Goal: Download file/media

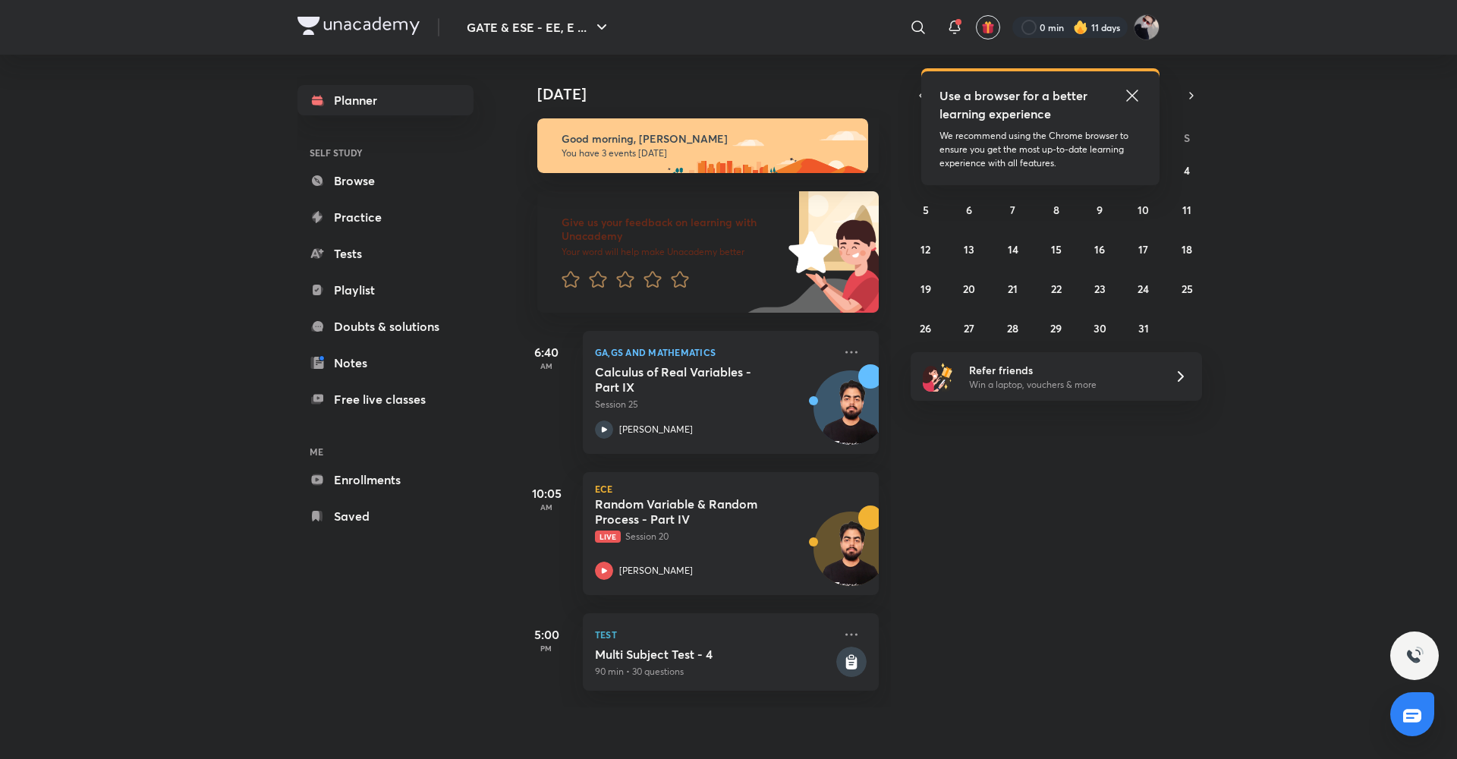
drag, startPoint x: 0, startPoint y: 0, endPoint x: 1354, endPoint y: 201, distance: 1368.6
click at [1354, 201] on div "[DATE] Good morning, [PERSON_NAME] You have 3 events [DATE] Give us your feedba…" at bounding box center [985, 381] width 938 height 653
click at [356, 479] on link "Enrollments" at bounding box center [385, 479] width 176 height 30
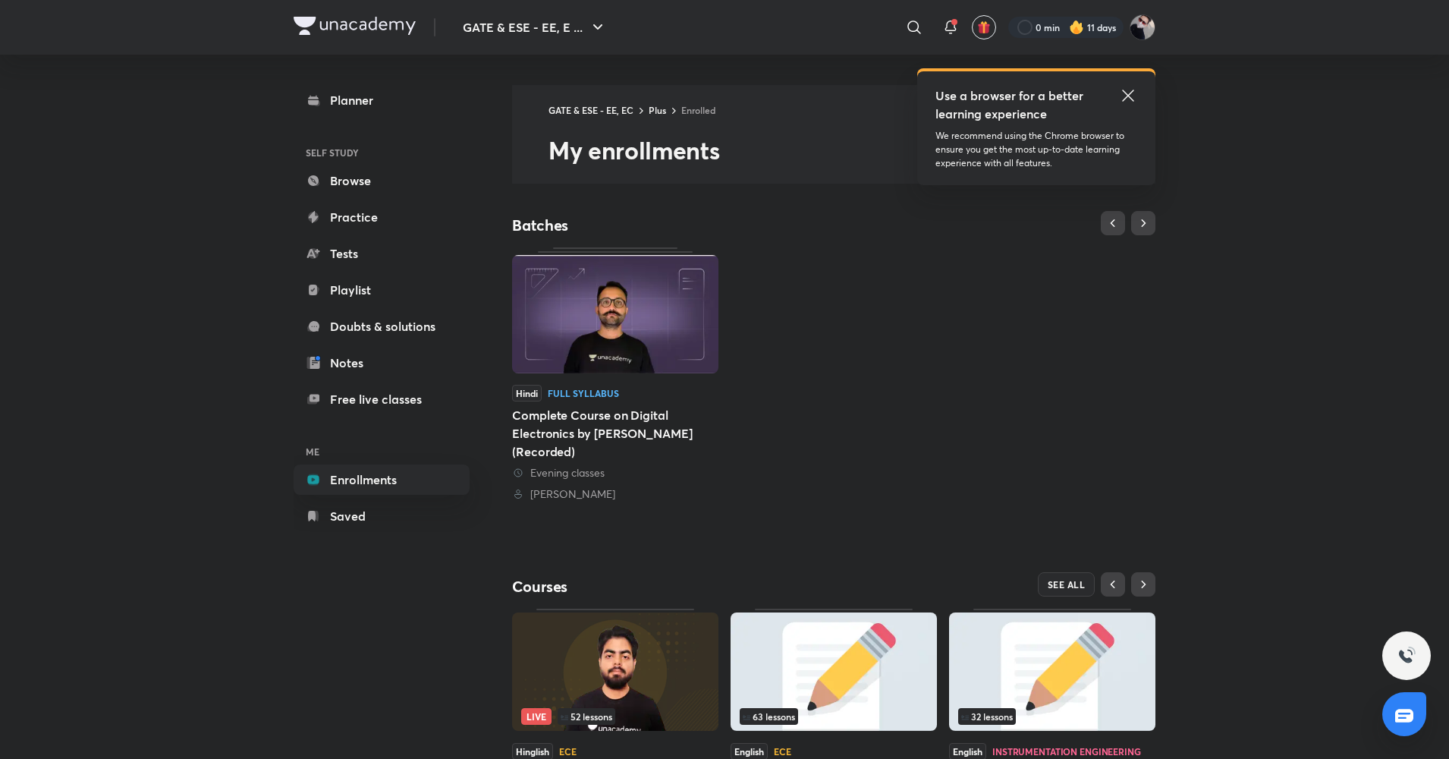
click at [1133, 99] on icon at bounding box center [1127, 95] width 11 height 11
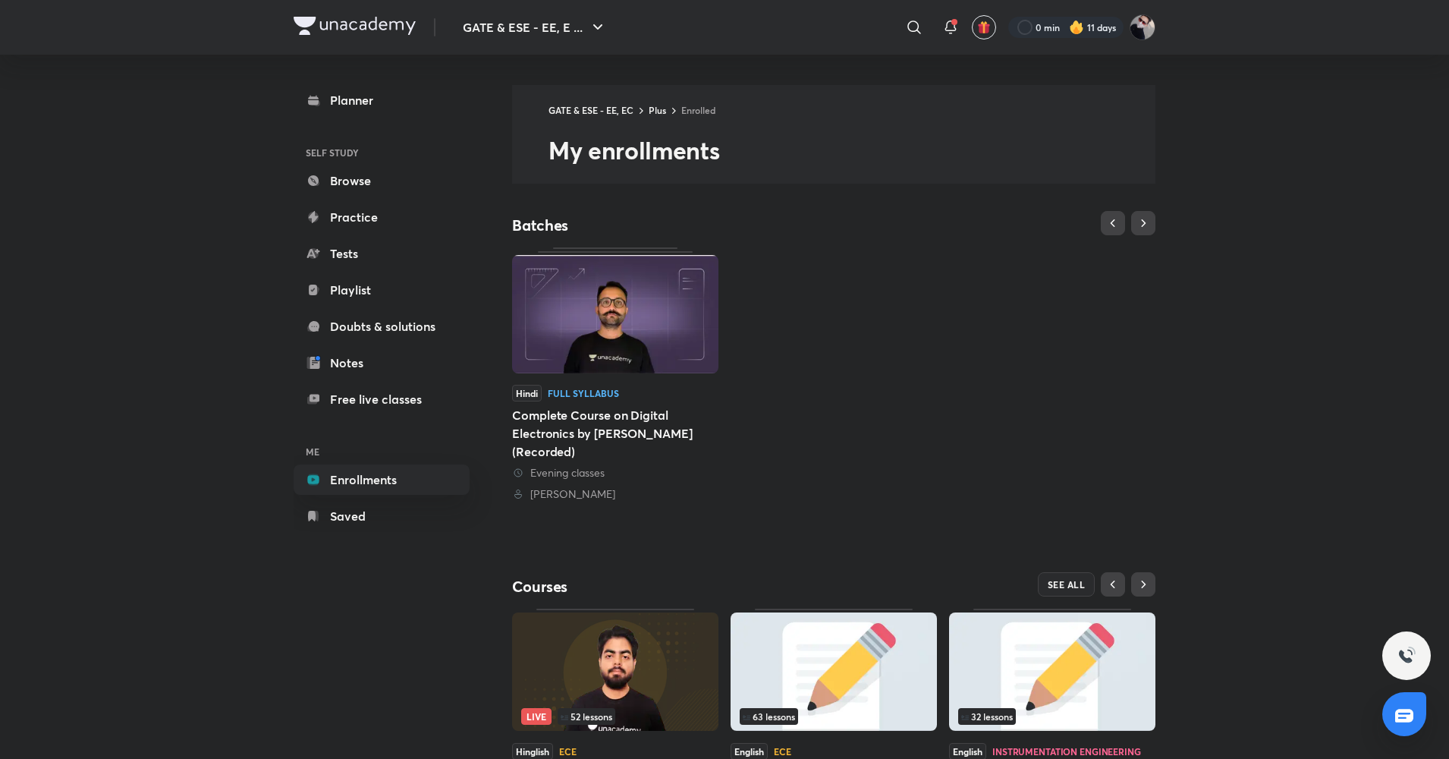
scroll to position [113, 0]
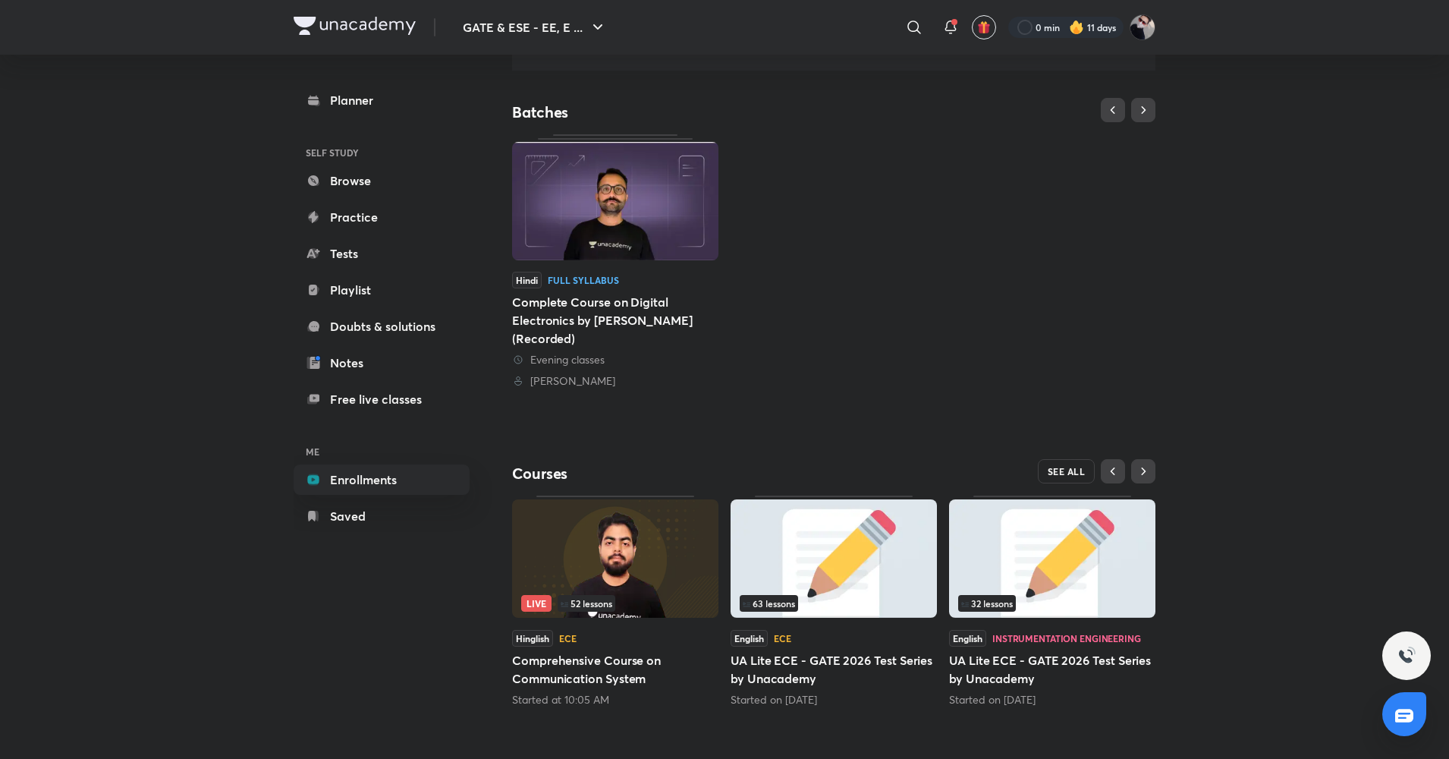
click at [1061, 466] on span "SEE ALL" at bounding box center [1067, 471] width 38 height 11
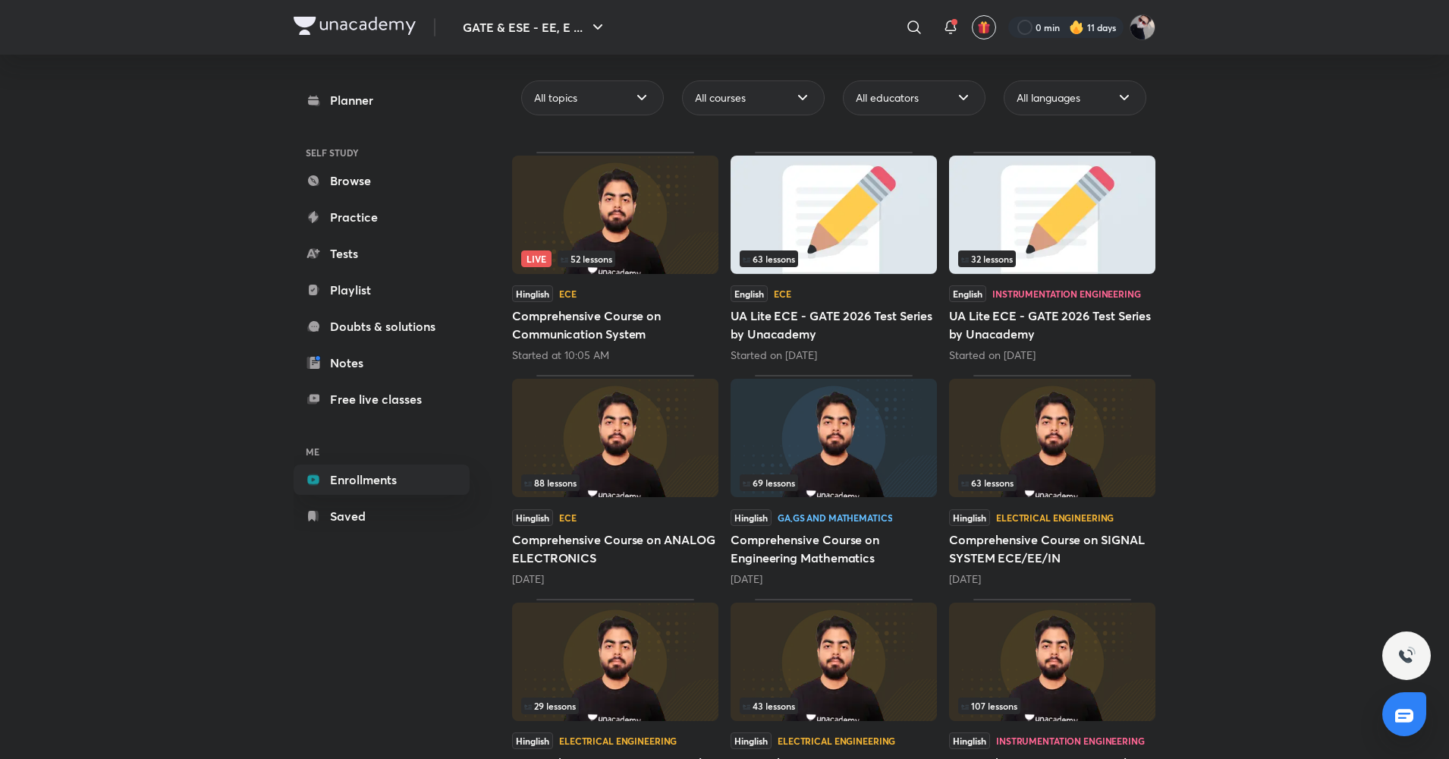
scroll to position [162, 0]
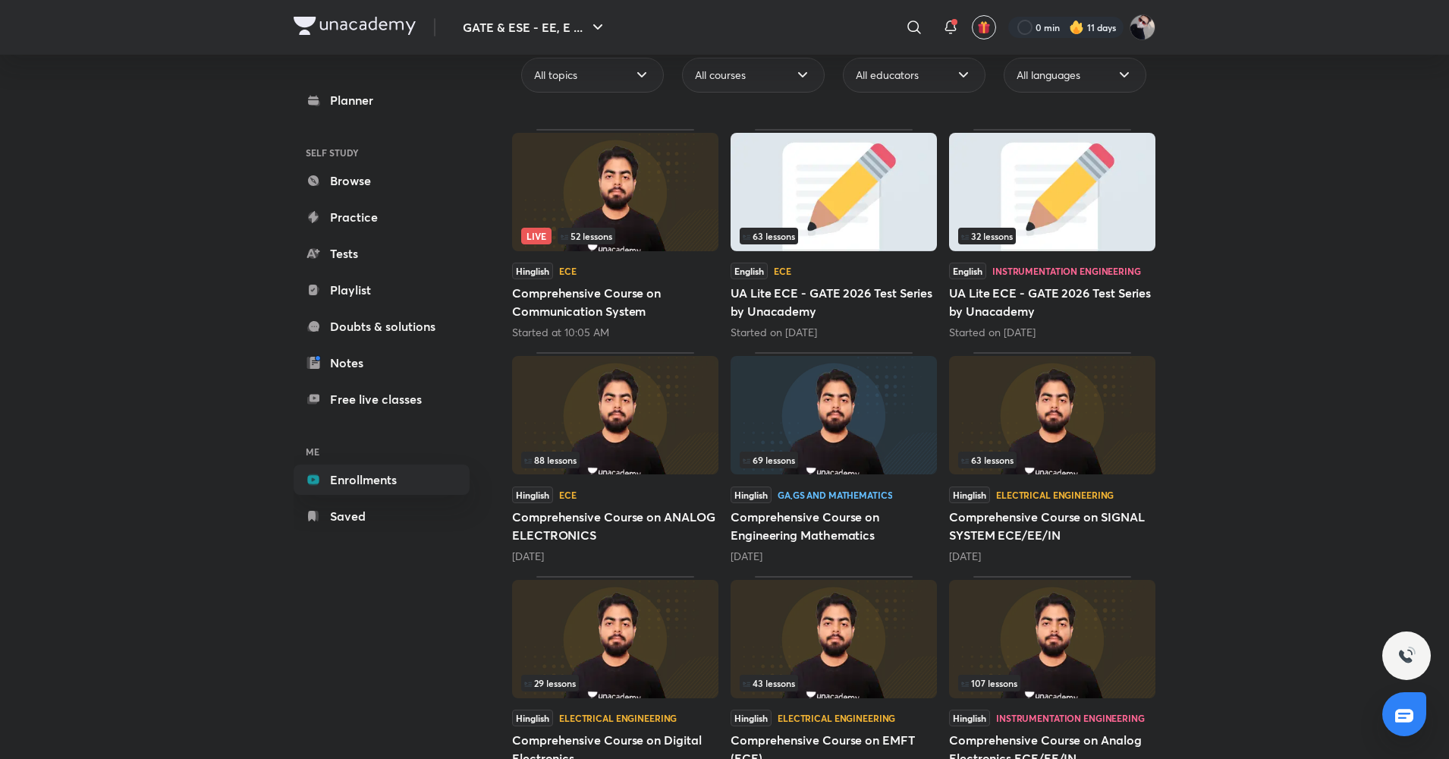
click at [801, 436] on img at bounding box center [834, 415] width 206 height 118
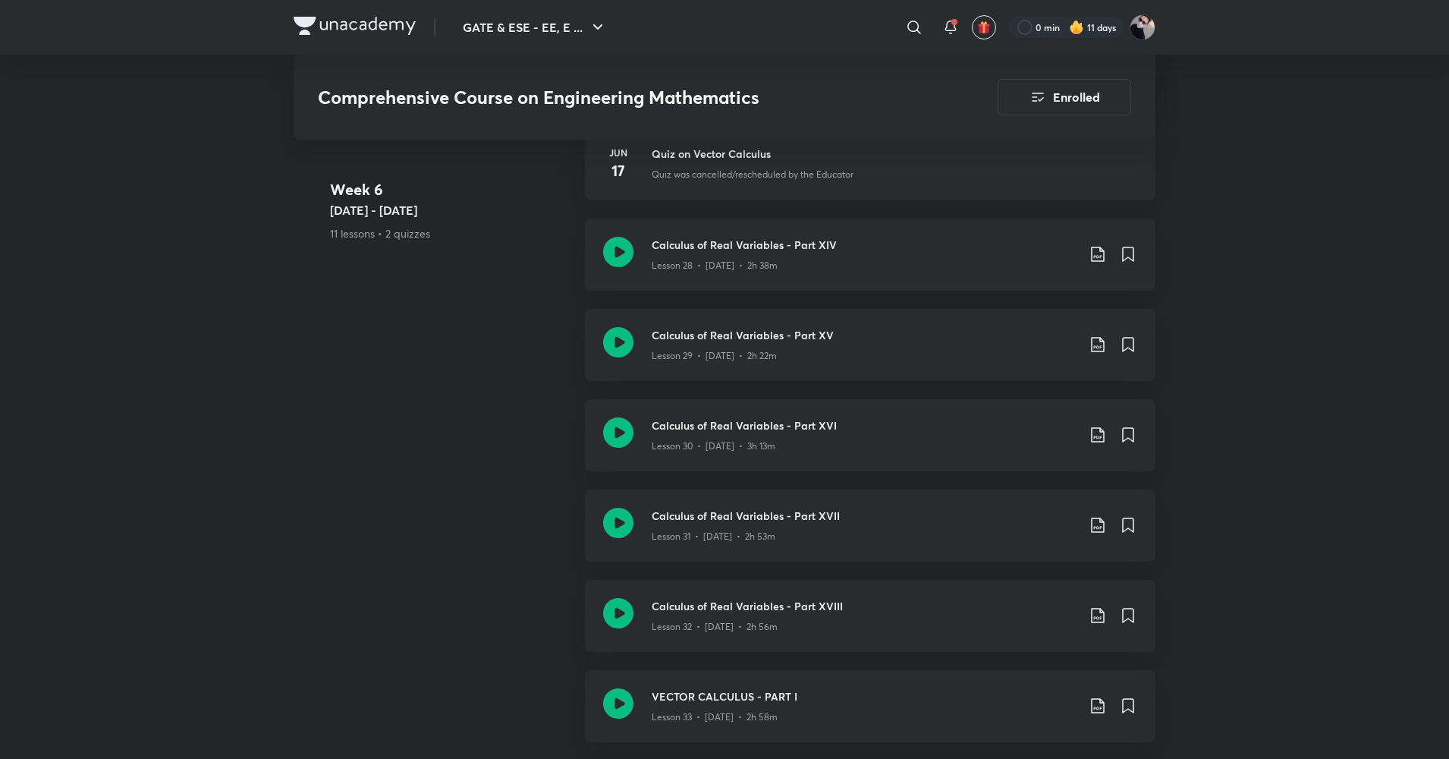
scroll to position [3978, 0]
click at [1103, 436] on icon at bounding box center [1098, 434] width 18 height 18
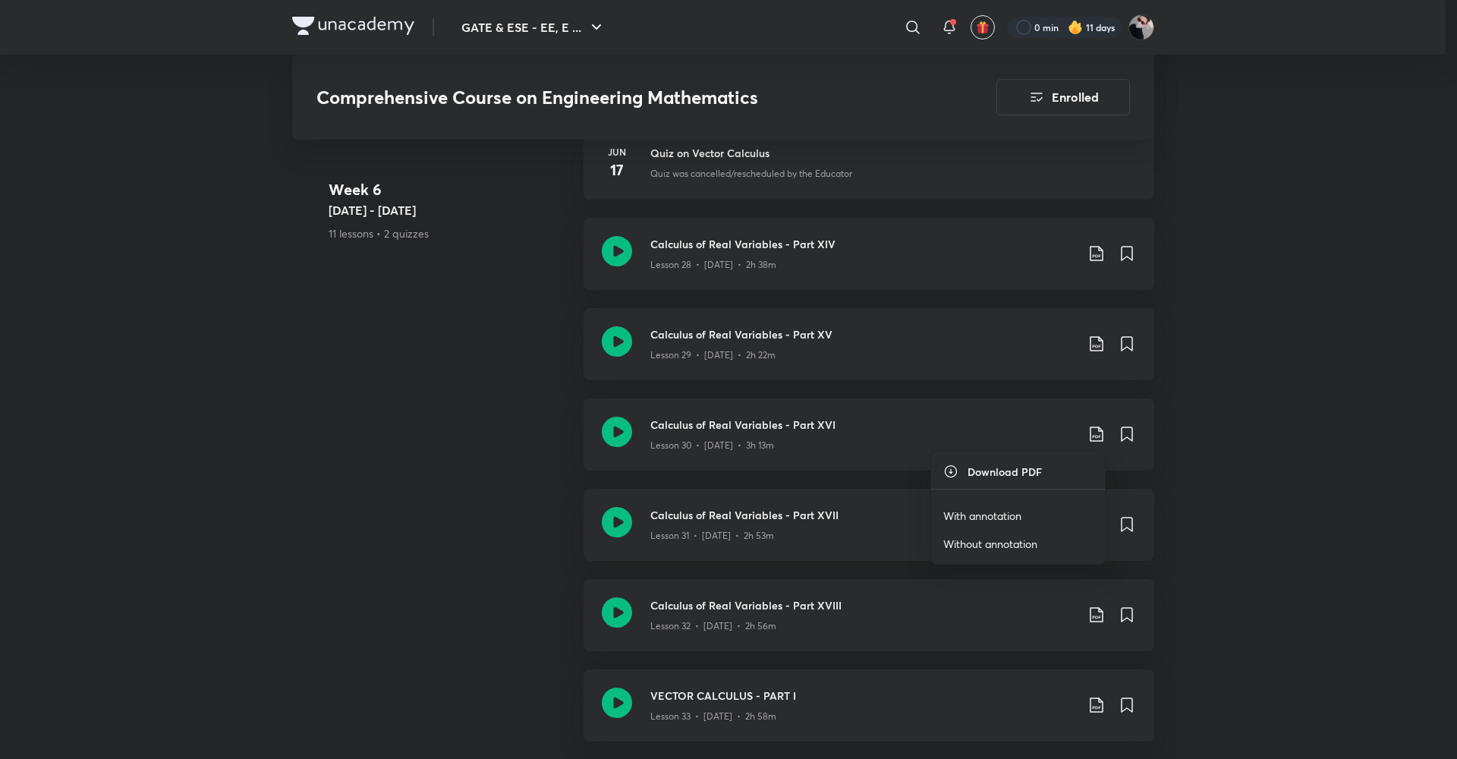
click at [1001, 505] on li "With annotation" at bounding box center [1018, 516] width 174 height 28
click at [987, 516] on p "With annotation" at bounding box center [982, 516] width 78 height 16
